Goal: Information Seeking & Learning: Learn about a topic

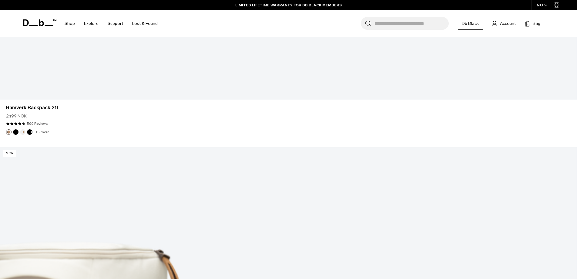
scroll to position [4169, 0]
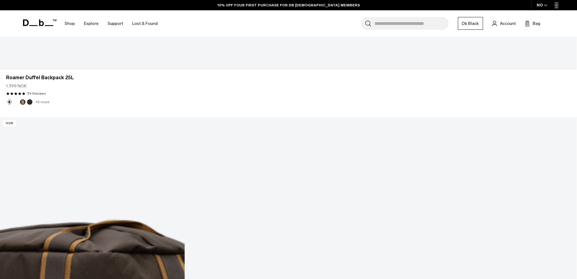
scroll to position [6291, 0]
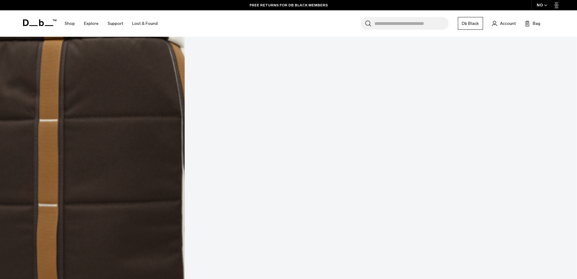
scroll to position [7140, 0]
